Goal: Task Accomplishment & Management: Use online tool/utility

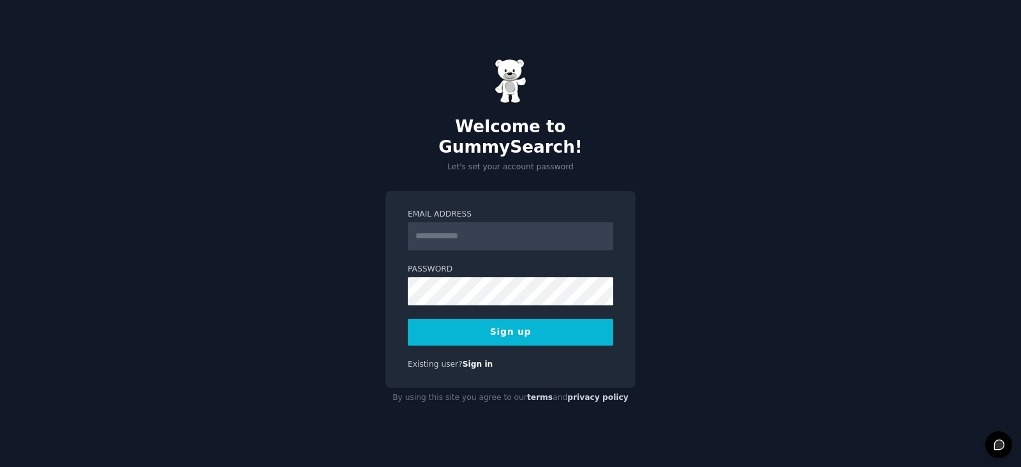
click at [460, 222] on input "Email Address" at bounding box center [511, 236] width 206 height 28
type input "**********"
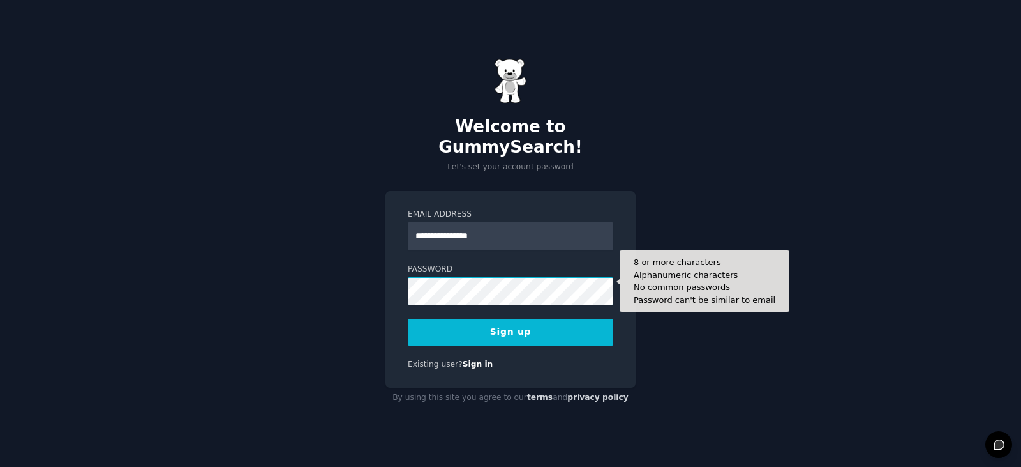
click at [408, 319] on button "Sign up" at bounding box center [511, 332] width 206 height 27
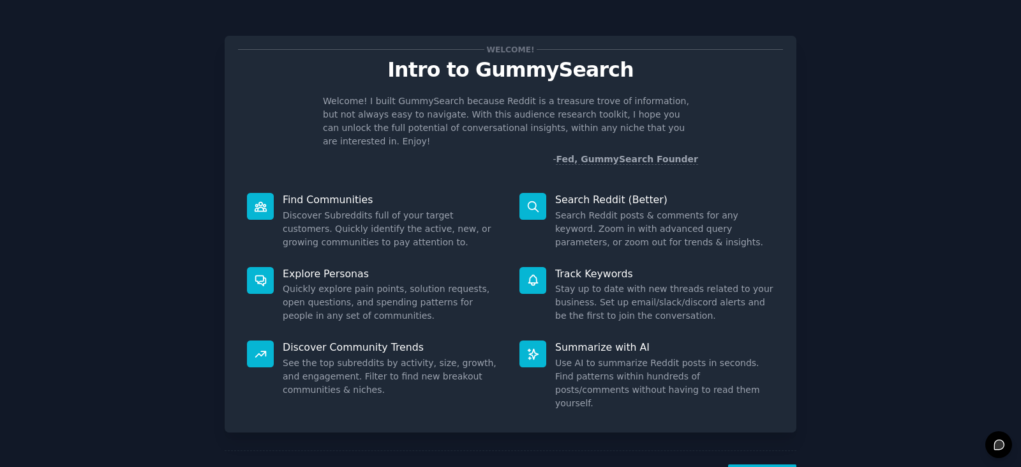
scroll to position [33, 0]
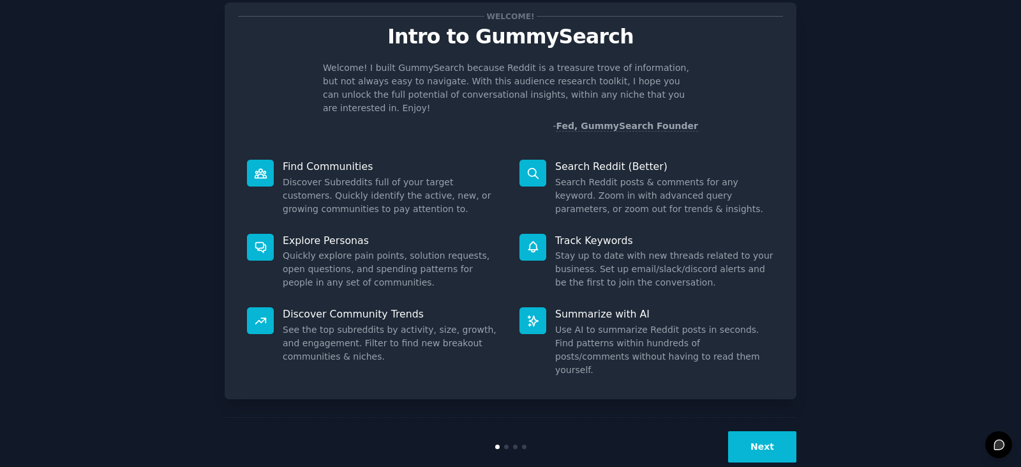
click at [758, 431] on button "Next" at bounding box center [762, 446] width 68 height 31
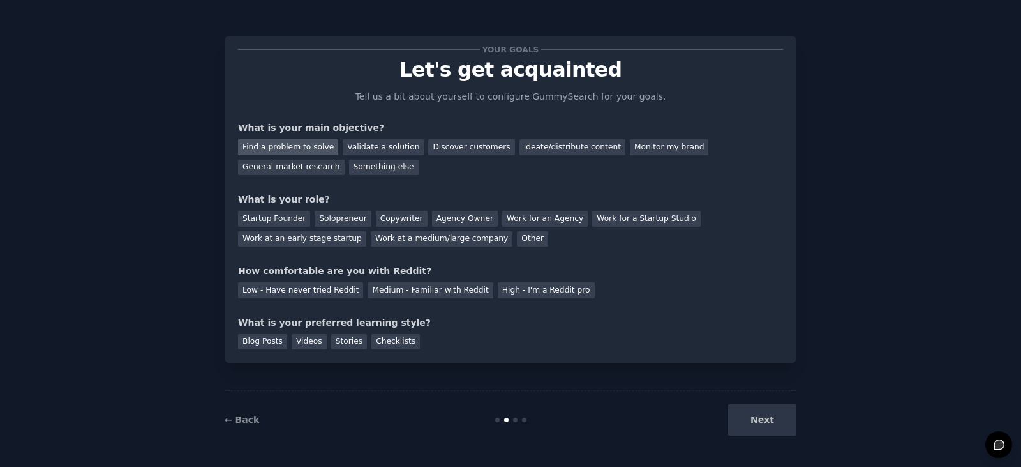
click at [285, 148] on div "Find a problem to solve" at bounding box center [288, 147] width 100 height 16
click at [347, 216] on div "Solopreneur" at bounding box center [343, 219] width 56 height 16
click at [431, 290] on div "Medium - Familiar with Reddit" at bounding box center [430, 290] width 125 height 16
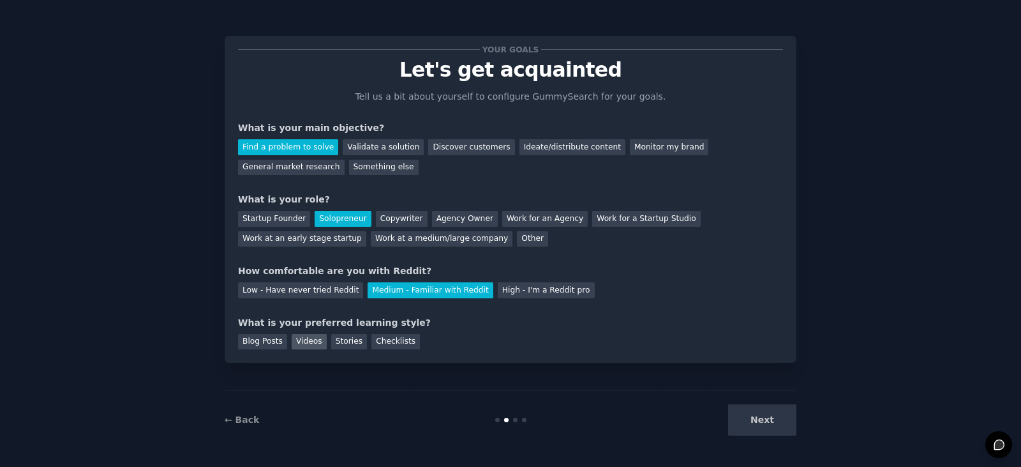
click at [301, 342] on div "Videos" at bounding box center [309, 342] width 35 height 16
click at [338, 343] on div "Stories" at bounding box center [349, 342] width 36 height 16
click at [313, 344] on div "Videos" at bounding box center [309, 342] width 35 height 16
click at [759, 418] on button "Next" at bounding box center [762, 419] width 68 height 31
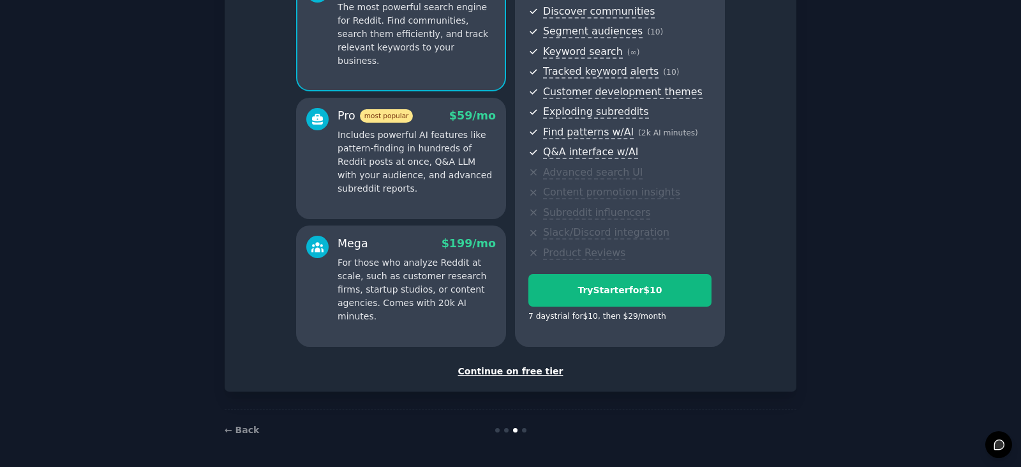
scroll to position [146, 0]
click at [532, 370] on div "Continue on free tier" at bounding box center [510, 369] width 545 height 13
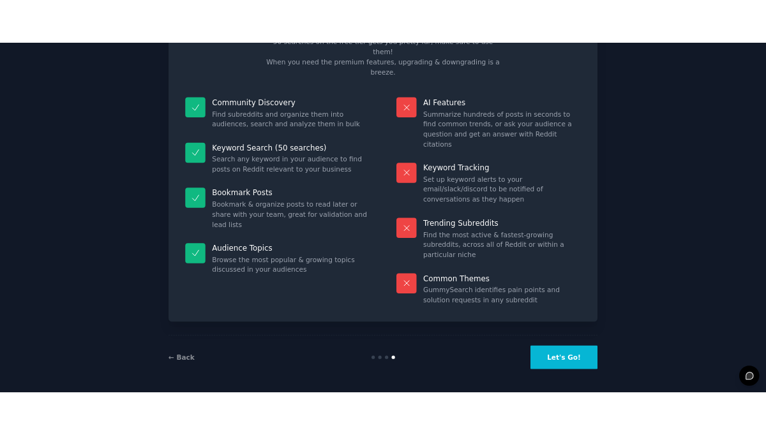
scroll to position [31, 0]
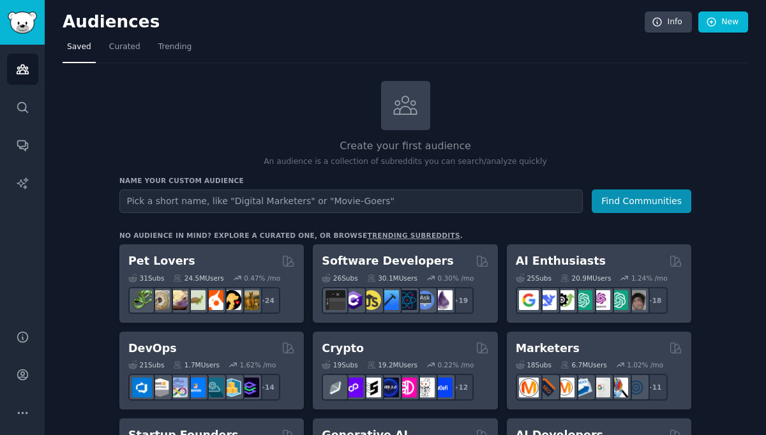
click at [198, 203] on input "text" at bounding box center [350, 202] width 463 height 24
type input "Dog owners"
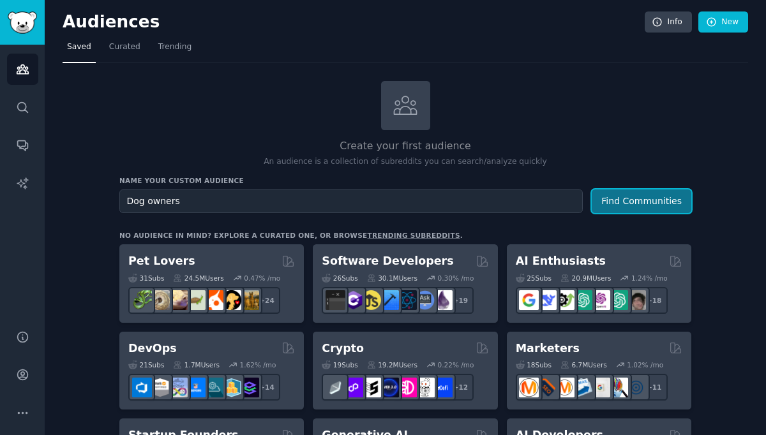
click at [643, 201] on button "Find Communities" at bounding box center [642, 202] width 100 height 24
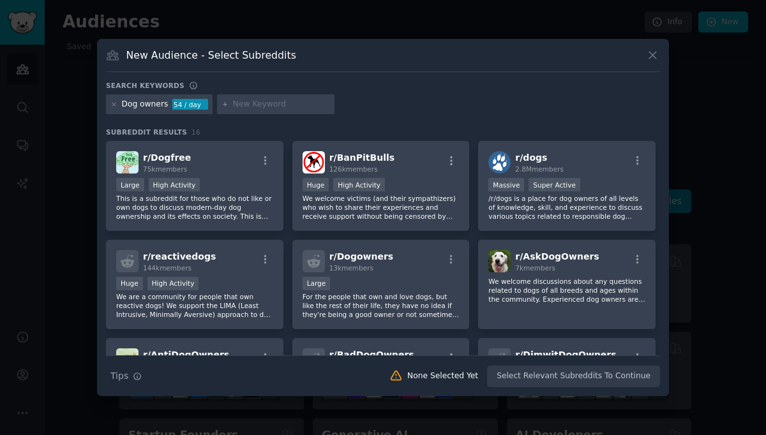
click at [249, 103] on input "text" at bounding box center [281, 104] width 97 height 11
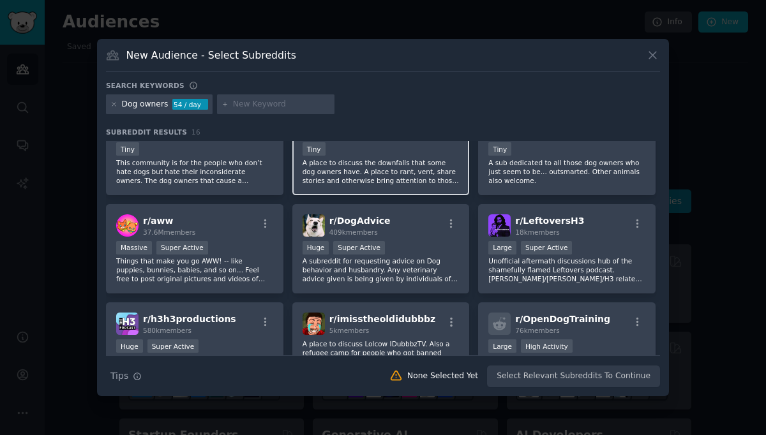
scroll to position [255, 0]
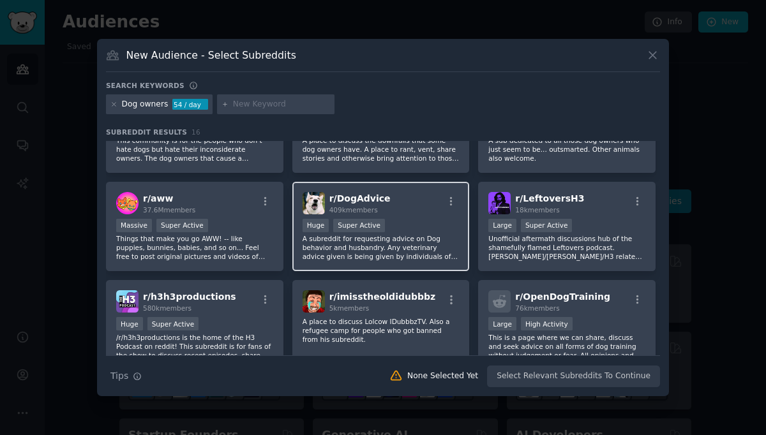
click at [417, 214] on div "r/ DogAdvice 409k members" at bounding box center [381, 203] width 157 height 22
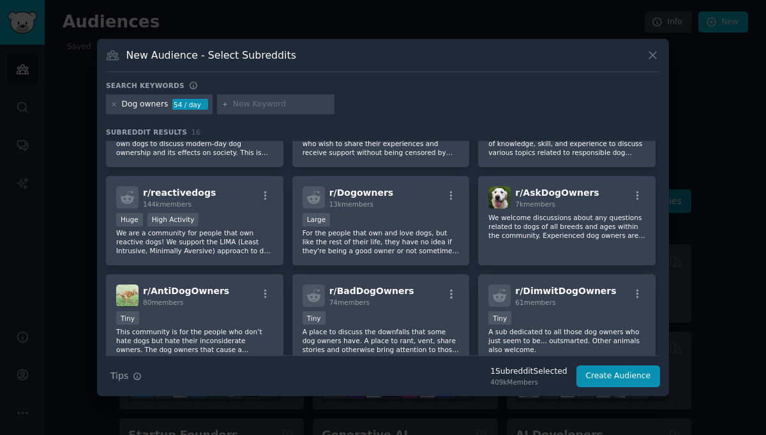
scroll to position [0, 0]
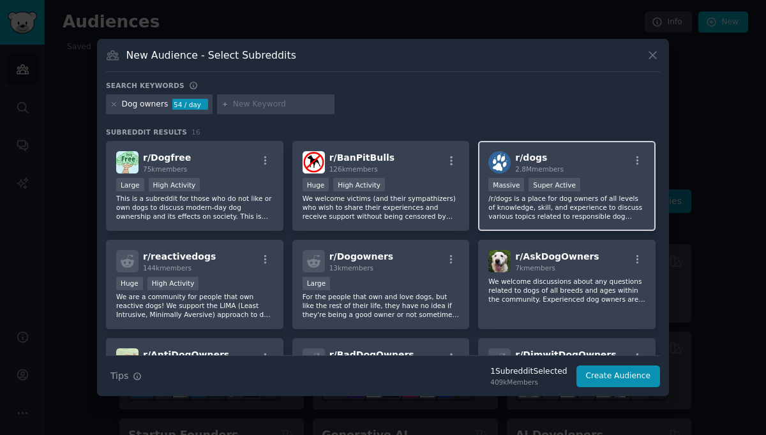
click at [594, 177] on div "r/ dogs 2.8M members >= 95th percentile for submissions / day Massive Super Act…" at bounding box center [566, 186] width 177 height 90
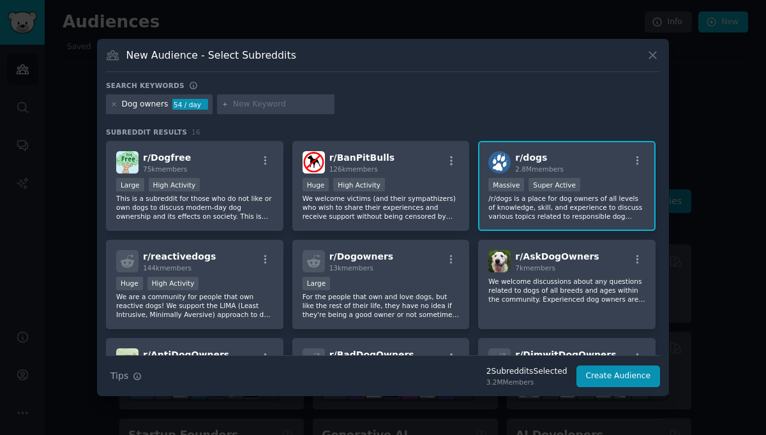
click at [261, 108] on input "text" at bounding box center [281, 104] width 97 height 11
type input "probiotics"
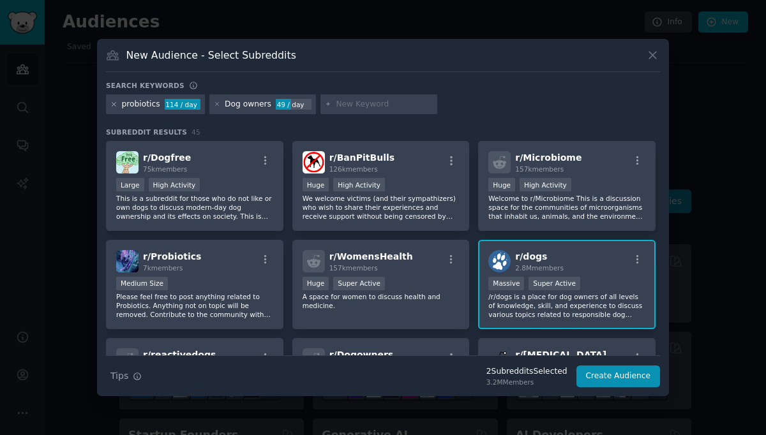
click at [114, 103] on icon at bounding box center [113, 104] width 7 height 7
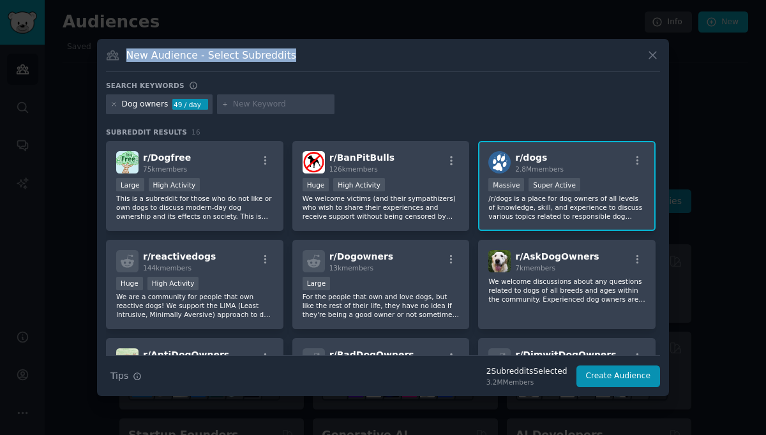
drag, startPoint x: 282, startPoint y: 55, endPoint x: 126, endPoint y: 58, distance: 155.2
click at [126, 58] on div "New Audience - Select Subreddits" at bounding box center [383, 60] width 554 height 24
